Goal: Information Seeking & Learning: Learn about a topic

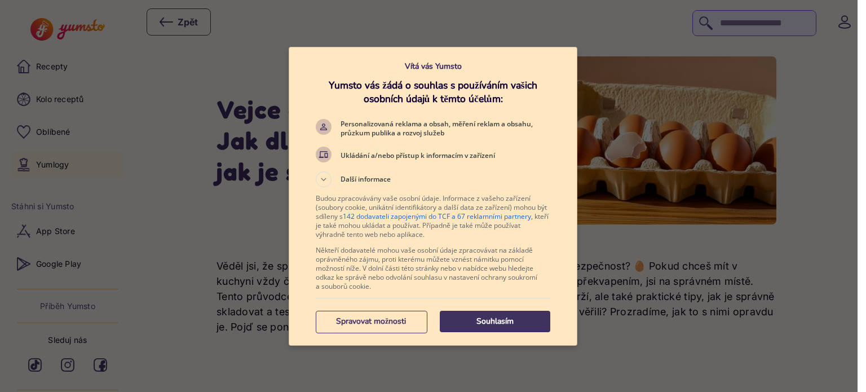
click at [487, 319] on p "Souhlasím" at bounding box center [495, 321] width 110 height 11
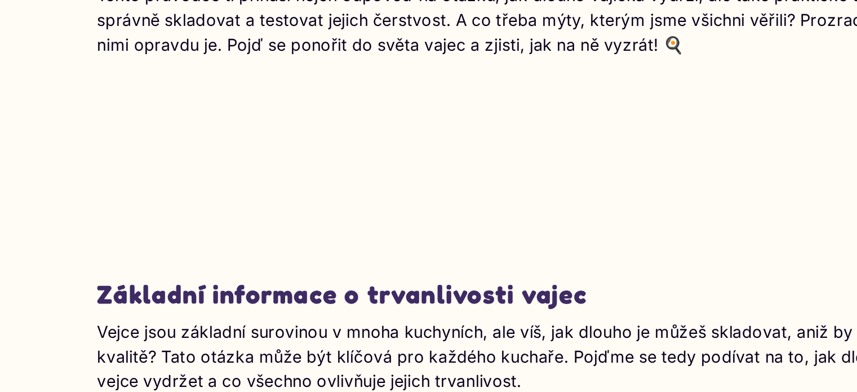
scroll to position [223, 0]
